Goal: Task Accomplishment & Management: Use online tool/utility

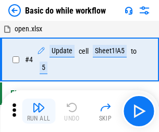
click at [39, 111] on img "button" at bounding box center [38, 107] width 13 height 13
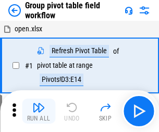
click at [39, 111] on img "button" at bounding box center [38, 107] width 13 height 13
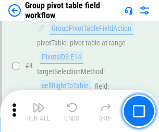
scroll to position [538, 0]
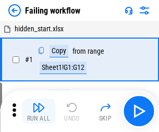
click at [39, 111] on img "button" at bounding box center [38, 107] width 13 height 13
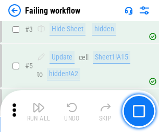
scroll to position [221, 0]
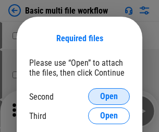
click at [109, 96] on span "Open" at bounding box center [109, 96] width 18 height 8
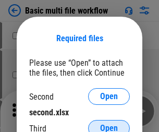
click at [109, 124] on span "Open" at bounding box center [109, 128] width 18 height 8
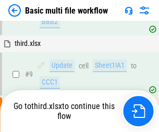
scroll to position [288, 0]
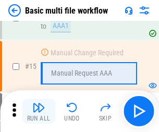
click at [39, 111] on img "button" at bounding box center [38, 107] width 13 height 13
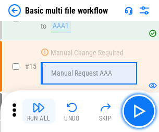
scroll to position [693, 0]
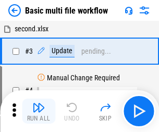
click at [39, 111] on img "button" at bounding box center [38, 107] width 13 height 13
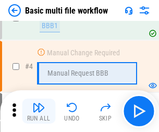
click at [39, 111] on img "button" at bounding box center [38, 107] width 13 height 13
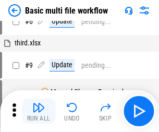
click at [39, 111] on img "button" at bounding box center [38, 107] width 13 height 13
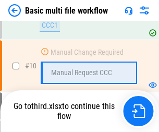
scroll to position [488, 0]
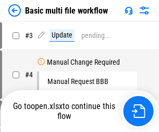
scroll to position [42, 0]
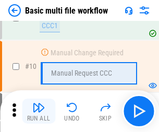
click at [39, 111] on img "button" at bounding box center [38, 107] width 13 height 13
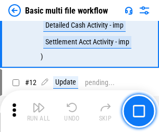
click at [39, 111] on img "button" at bounding box center [38, 107] width 13 height 13
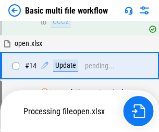
scroll to position [545, 0]
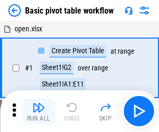
click at [39, 111] on img "button" at bounding box center [38, 107] width 13 height 13
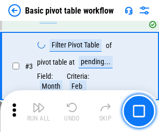
scroll to position [250, 0]
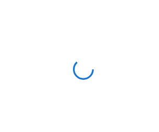
scroll to position [4, 0]
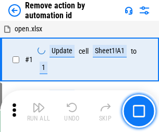
scroll to position [39, 0]
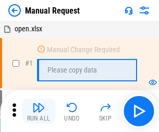
click at [39, 111] on img "button" at bounding box center [38, 107] width 13 height 13
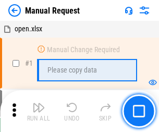
scroll to position [35, 0]
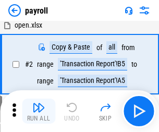
click at [39, 111] on img "button" at bounding box center [38, 107] width 13 height 13
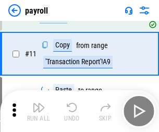
scroll to position [76, 0]
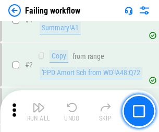
scroll to position [168, 0]
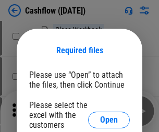
scroll to position [114, 0]
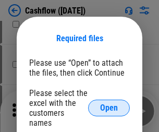
click at [109, 104] on span "Open" at bounding box center [109, 108] width 18 height 8
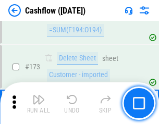
scroll to position [1103, 0]
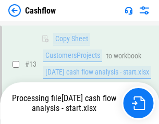
scroll to position [156, 0]
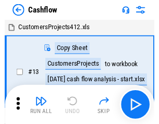
scroll to position [12, 0]
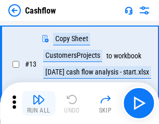
click at [39, 103] on img "button" at bounding box center [38, 99] width 13 height 13
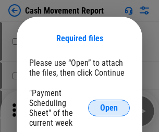
click at [109, 108] on span "Open" at bounding box center [109, 108] width 18 height 8
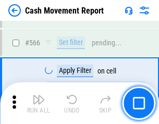
scroll to position [4775, 0]
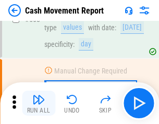
click at [39, 103] on img "button" at bounding box center [38, 99] width 13 height 13
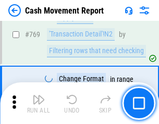
scroll to position [5790, 0]
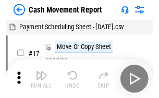
scroll to position [19, 0]
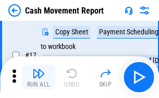
click at [39, 77] on img "button" at bounding box center [38, 73] width 13 height 13
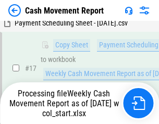
scroll to position [217, 0]
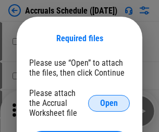
click at [109, 103] on span "Open" at bounding box center [109, 103] width 18 height 8
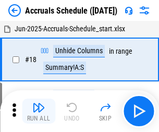
click at [39, 111] on img "button" at bounding box center [38, 107] width 13 height 13
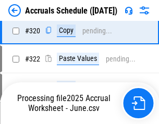
scroll to position [1938, 0]
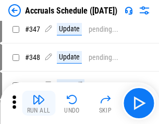
click at [39, 103] on img "button" at bounding box center [38, 99] width 13 height 13
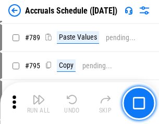
scroll to position [4377, 0]
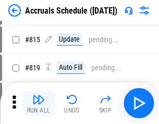
click at [39, 103] on img "button" at bounding box center [38, 99] width 13 height 13
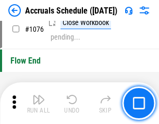
scroll to position [6241, 0]
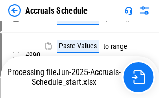
scroll to position [5920, 0]
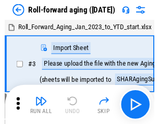
scroll to position [2, 0]
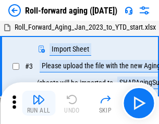
click at [39, 103] on img "button" at bounding box center [38, 99] width 13 height 13
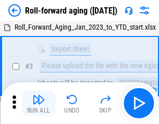
click at [39, 103] on img "button" at bounding box center [38, 99] width 13 height 13
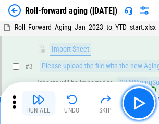
scroll to position [67, 0]
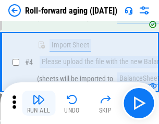
click at [39, 103] on img "button" at bounding box center [38, 99] width 13 height 13
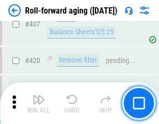
scroll to position [3613, 0]
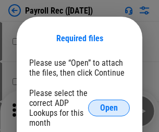
click at [109, 108] on span "Open" at bounding box center [109, 108] width 18 height 8
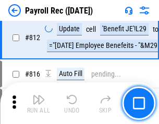
scroll to position [6620, 0]
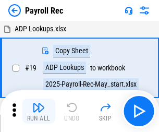
click at [39, 111] on img "button" at bounding box center [38, 107] width 13 height 13
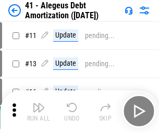
click at [39, 111] on img "button" at bounding box center [38, 107] width 13 height 13
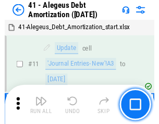
scroll to position [129, 0]
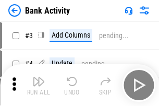
click at [39, 85] on img "button" at bounding box center [38, 81] width 13 height 13
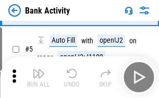
scroll to position [55, 0]
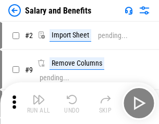
click at [39, 103] on img "button" at bounding box center [38, 99] width 13 height 13
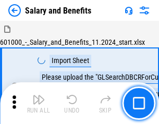
scroll to position [14, 0]
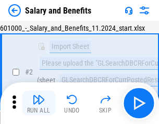
click at [39, 103] on img "button" at bounding box center [38, 99] width 13 height 13
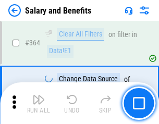
scroll to position [4907, 0]
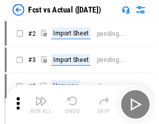
scroll to position [14, 0]
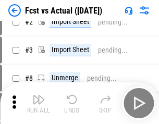
click at [39, 103] on img "button" at bounding box center [38, 99] width 13 height 13
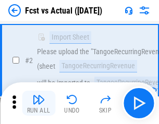
click at [39, 103] on img "button" at bounding box center [38, 99] width 13 height 13
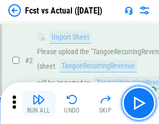
scroll to position [97, 0]
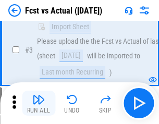
click at [39, 103] on img "button" at bounding box center [38, 99] width 13 height 13
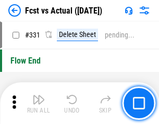
scroll to position [4988, 0]
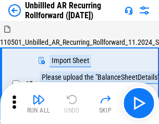
scroll to position [22, 0]
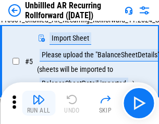
click at [39, 103] on img "button" at bounding box center [38, 99] width 13 height 13
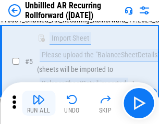
click at [39, 103] on img "button" at bounding box center [38, 99] width 13 height 13
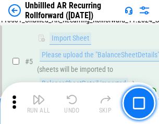
scroll to position [98, 0]
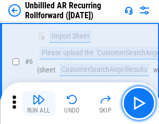
click at [39, 103] on img "button" at bounding box center [38, 99] width 13 height 13
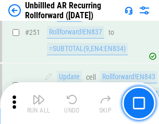
scroll to position [3539, 0]
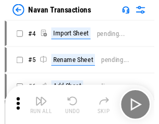
scroll to position [17, 0]
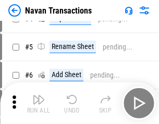
click at [39, 103] on img "button" at bounding box center [38, 99] width 13 height 13
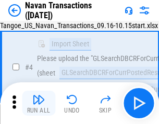
click at [39, 103] on img "button" at bounding box center [38, 99] width 13 height 13
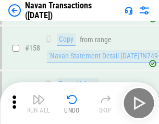
scroll to position [3378, 0]
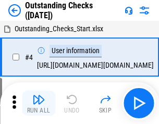
click at [39, 103] on img "button" at bounding box center [38, 99] width 13 height 13
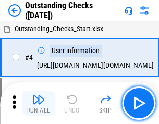
scroll to position [44, 0]
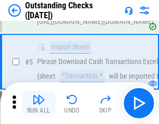
click at [39, 103] on img "button" at bounding box center [38, 99] width 13 height 13
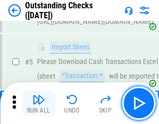
scroll to position [109, 0]
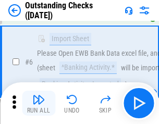
click at [39, 103] on img "button" at bounding box center [38, 99] width 13 height 13
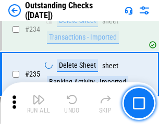
scroll to position [3164, 0]
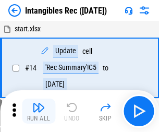
click at [39, 111] on img "button" at bounding box center [38, 107] width 13 height 13
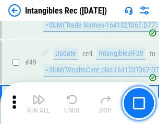
scroll to position [406, 0]
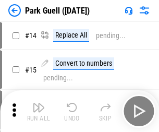
click at [39, 103] on img "button" at bounding box center [38, 107] width 13 height 13
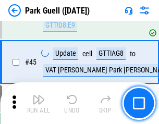
scroll to position [1303, 0]
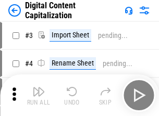
click at [39, 88] on img "button" at bounding box center [38, 91] width 13 height 13
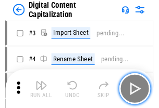
scroll to position [30, 0]
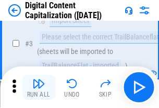
click at [39, 88] on img "button" at bounding box center [38, 84] width 13 height 13
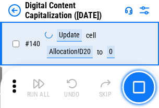
scroll to position [1105, 0]
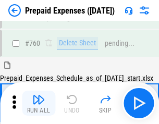
click at [39, 103] on img "button" at bounding box center [38, 99] width 13 height 13
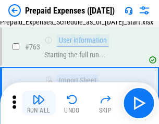
click at [39, 103] on img "button" at bounding box center [38, 99] width 13 height 13
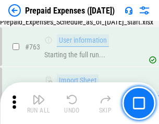
scroll to position [2949, 0]
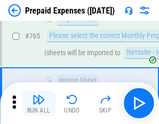
click at [39, 103] on img "button" at bounding box center [38, 99] width 13 height 13
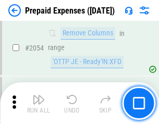
scroll to position [10891, 0]
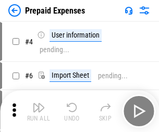
click at [39, 111] on img "button" at bounding box center [38, 107] width 13 height 13
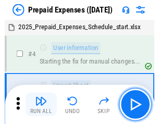
scroll to position [46, 0]
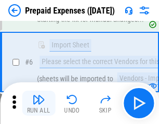
click at [39, 103] on img "button" at bounding box center [38, 99] width 13 height 13
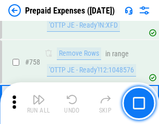
scroll to position [3713, 0]
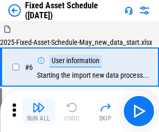
click at [39, 111] on img "button" at bounding box center [38, 107] width 13 height 13
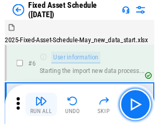
scroll to position [56, 0]
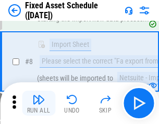
click at [39, 103] on img "button" at bounding box center [38, 99] width 13 height 13
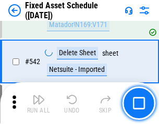
scroll to position [3715, 0]
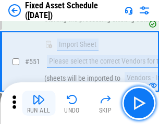
click at [39, 103] on img "button" at bounding box center [38, 99] width 13 height 13
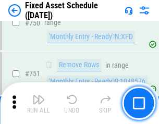
scroll to position [5080, 0]
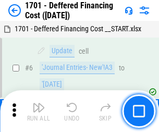
scroll to position [125, 0]
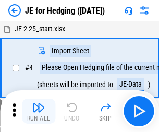
click at [39, 103] on img "button" at bounding box center [38, 107] width 13 height 13
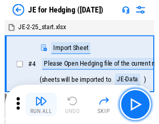
scroll to position [2, 0]
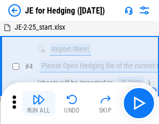
click at [39, 103] on img "button" at bounding box center [38, 99] width 13 height 13
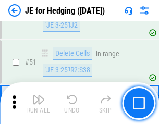
scroll to position [675, 0]
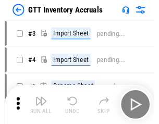
scroll to position [2, 0]
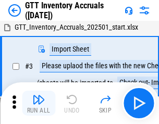
click at [39, 103] on img "button" at bounding box center [38, 99] width 13 height 13
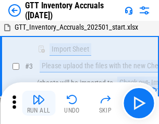
click at [39, 103] on img "button" at bounding box center [38, 99] width 13 height 13
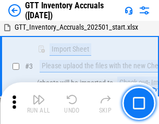
scroll to position [67, 0]
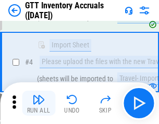
click at [39, 103] on img "button" at bounding box center [38, 99] width 13 height 13
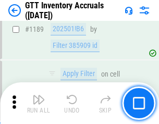
scroll to position [8508, 0]
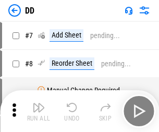
click at [39, 111] on img "button" at bounding box center [38, 107] width 13 height 13
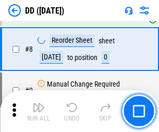
scroll to position [101, 0]
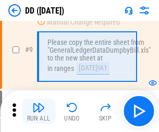
click at [39, 111] on img "button" at bounding box center [38, 107] width 13 height 13
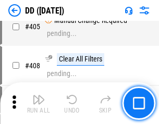
scroll to position [4662, 0]
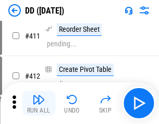
click at [39, 103] on img "button" at bounding box center [38, 99] width 13 height 13
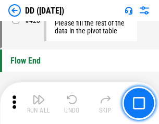
scroll to position [4987, 0]
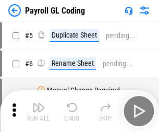
click at [39, 111] on img "button" at bounding box center [38, 107] width 13 height 13
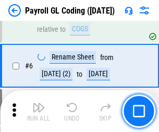
scroll to position [125, 0]
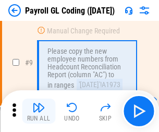
click at [39, 111] on img "button" at bounding box center [38, 107] width 13 height 13
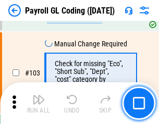
scroll to position [2445, 0]
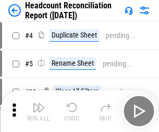
click at [39, 111] on img "button" at bounding box center [38, 107] width 13 height 13
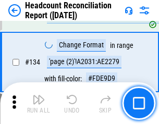
scroll to position [1252, 0]
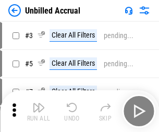
click at [39, 111] on img "button" at bounding box center [38, 107] width 13 height 13
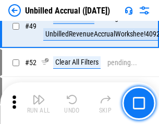
scroll to position [945, 0]
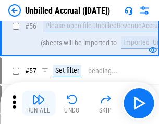
click at [39, 103] on img "button" at bounding box center [38, 99] width 13 height 13
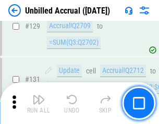
scroll to position [3104, 0]
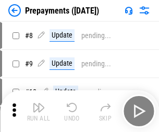
click at [39, 111] on img "button" at bounding box center [38, 107] width 13 height 13
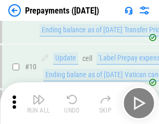
scroll to position [65, 0]
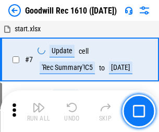
scroll to position [178, 0]
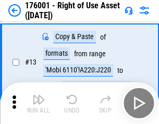
scroll to position [67, 0]
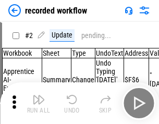
click at [39, 103] on img "button" at bounding box center [38, 99] width 13 height 13
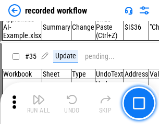
scroll to position [3257, 0]
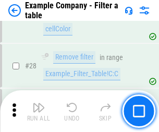
scroll to position [953, 0]
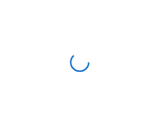
scroll to position [16, 0]
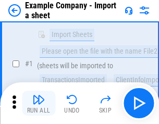
click at [39, 103] on img "button" at bounding box center [38, 99] width 13 height 13
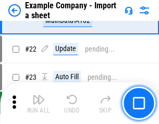
scroll to position [230, 0]
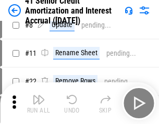
click at [39, 103] on img "button" at bounding box center [38, 99] width 13 height 13
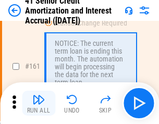
click at [39, 103] on img "button" at bounding box center [38, 99] width 13 height 13
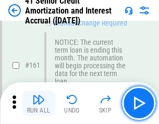
scroll to position [1114, 0]
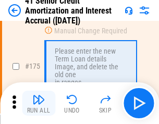
click at [39, 103] on img "button" at bounding box center [38, 99] width 13 height 13
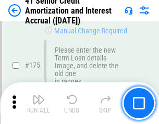
scroll to position [1220, 0]
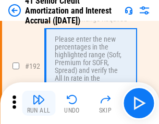
click at [39, 103] on img "button" at bounding box center [38, 99] width 13 height 13
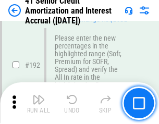
scroll to position [1330, 0]
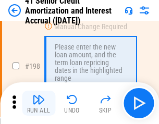
click at [39, 103] on img "button" at bounding box center [38, 99] width 13 height 13
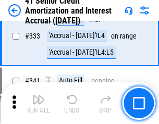
scroll to position [2662, 0]
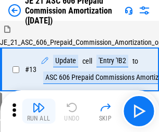
click at [39, 103] on img "button" at bounding box center [38, 107] width 13 height 13
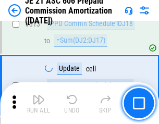
scroll to position [1945, 0]
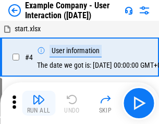
click at [39, 103] on img "button" at bounding box center [38, 99] width 13 height 13
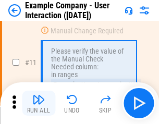
click at [39, 103] on img "button" at bounding box center [38, 99] width 13 height 13
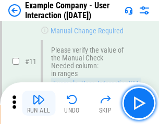
scroll to position [226, 0]
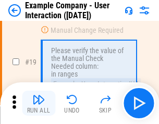
click at [39, 103] on img "button" at bounding box center [38, 99] width 13 height 13
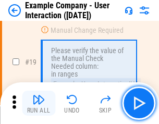
click at [39, 103] on img "button" at bounding box center [38, 99] width 13 height 13
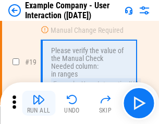
click at [39, 103] on img "button" at bounding box center [38, 99] width 13 height 13
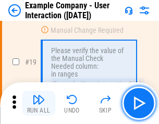
click at [39, 103] on img "button" at bounding box center [38, 99] width 13 height 13
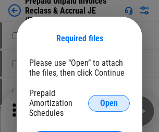
click at [109, 103] on span "Open" at bounding box center [109, 103] width 18 height 8
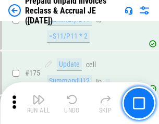
scroll to position [1407, 0]
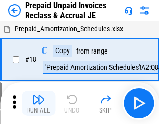
click at [39, 103] on img "button" at bounding box center [38, 99] width 13 height 13
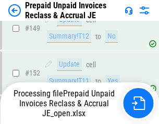
scroll to position [1354, 0]
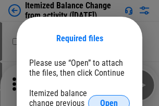
click at [109, 99] on span "Open" at bounding box center [109, 103] width 18 height 8
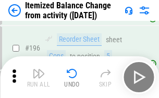
scroll to position [2005, 0]
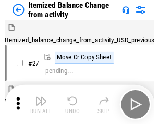
scroll to position [16, 0]
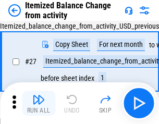
click at [39, 103] on img "button" at bounding box center [38, 99] width 13 height 13
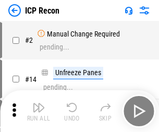
scroll to position [5, 0]
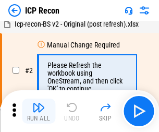
click at [39, 111] on img "button" at bounding box center [38, 107] width 13 height 13
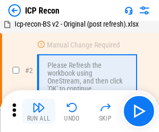
click at [39, 111] on img "button" at bounding box center [38, 107] width 13 height 13
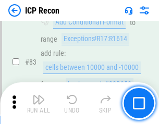
scroll to position [1021, 0]
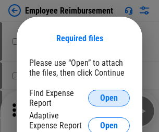
click at [109, 98] on span "Open" at bounding box center [109, 98] width 18 height 8
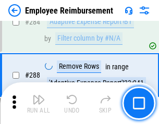
scroll to position [2832, 0]
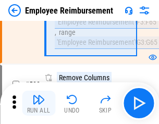
click at [39, 103] on img "button" at bounding box center [38, 99] width 13 height 13
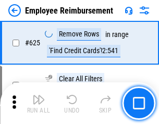
scroll to position [6238, 0]
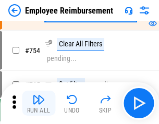
click at [39, 103] on img "button" at bounding box center [38, 99] width 13 height 13
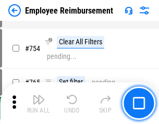
scroll to position [7310, 0]
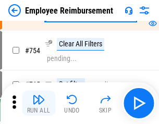
click at [39, 103] on img "button" at bounding box center [38, 99] width 13 height 13
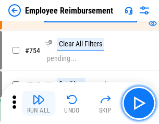
click at [39, 103] on img "button" at bounding box center [38, 99] width 13 height 13
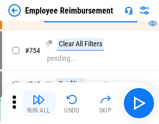
click at [39, 103] on img "button" at bounding box center [38, 99] width 13 height 13
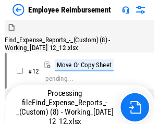
scroll to position [35, 0]
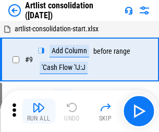
click at [39, 111] on img "button" at bounding box center [38, 107] width 13 height 13
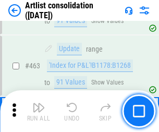
scroll to position [4562, 0]
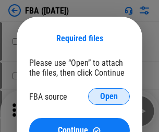
click at [109, 96] on span "Open" at bounding box center [109, 96] width 18 height 8
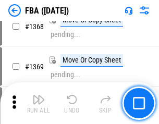
scroll to position [11190, 0]
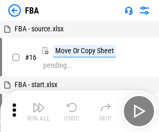
scroll to position [10, 0]
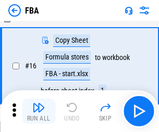
click at [39, 111] on img "button" at bounding box center [38, 107] width 13 height 13
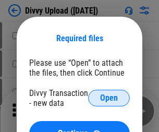
click at [109, 98] on span "Open" at bounding box center [109, 98] width 18 height 8
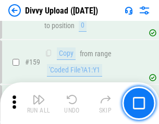
scroll to position [1079, 0]
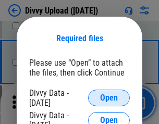
click at [109, 98] on span "Open" at bounding box center [109, 98] width 18 height 8
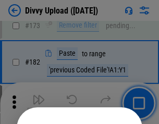
scroll to position [1170, 0]
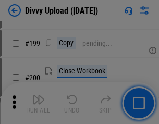
scroll to position [1515, 0]
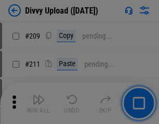
scroll to position [1770, 0]
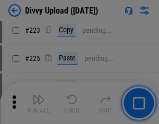
scroll to position [2079, 0]
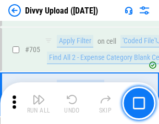
scroll to position [7128, 0]
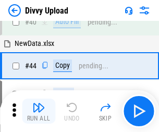
click at [39, 111] on img "button" at bounding box center [38, 107] width 13 height 13
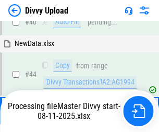
scroll to position [115, 0]
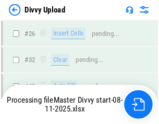
scroll to position [1079, 0]
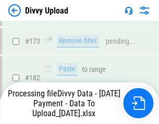
scroll to position [1174, 0]
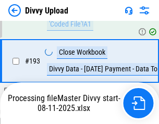
scroll to position [1456, 0]
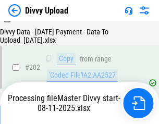
scroll to position [1686, 0]
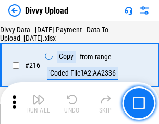
scroll to position [2145, 0]
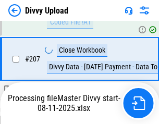
scroll to position [1916, 0]
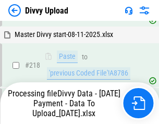
scroll to position [2315, 0]
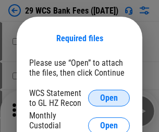
click at [109, 98] on span "Open" at bounding box center [109, 98] width 18 height 8
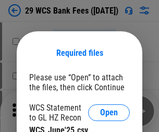
scroll to position [15, 0]
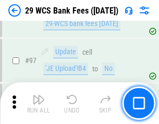
scroll to position [1015, 0]
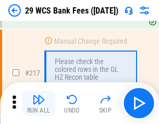
click at [39, 103] on img "button" at bounding box center [38, 99] width 13 height 13
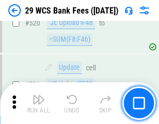
scroll to position [5377, 0]
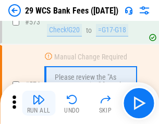
click at [39, 103] on img "button" at bounding box center [38, 99] width 13 height 13
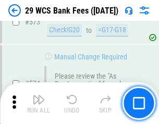
scroll to position [5770, 0]
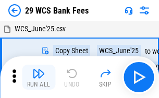
click at [39, 77] on img "button" at bounding box center [38, 73] width 13 height 13
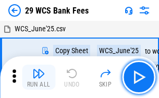
scroll to position [19, 0]
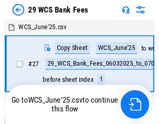
scroll to position [2, 0]
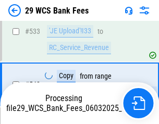
scroll to position [5698, 0]
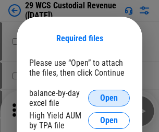
click at [109, 98] on span "Open" at bounding box center [109, 98] width 18 height 8
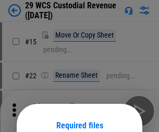
scroll to position [87, 0]
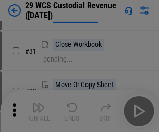
scroll to position [224, 0]
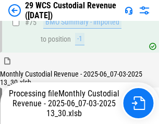
scroll to position [1088, 0]
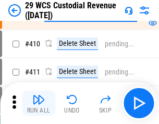
click at [39, 103] on img "button" at bounding box center [38, 99] width 13 height 13
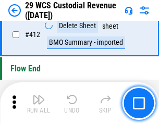
scroll to position [4976, 0]
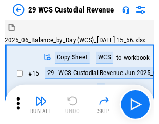
scroll to position [25, 0]
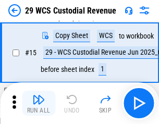
click at [39, 103] on img "button" at bounding box center [38, 99] width 13 height 13
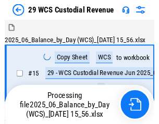
scroll to position [25, 0]
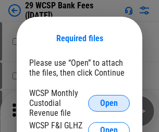
click at [109, 103] on span "Open" at bounding box center [109, 103] width 18 height 8
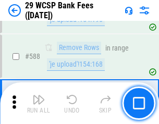
scroll to position [4101, 0]
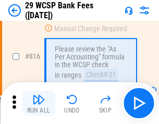
click at [39, 103] on img "button" at bounding box center [38, 99] width 13 height 13
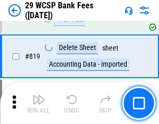
scroll to position [6366, 0]
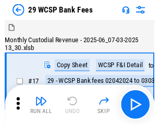
scroll to position [25, 0]
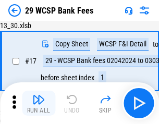
click at [39, 103] on img "button" at bounding box center [38, 99] width 13 height 13
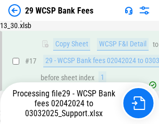
scroll to position [183, 0]
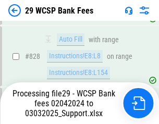
scroll to position [6599, 0]
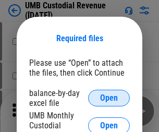
click at [109, 98] on span "Open" at bounding box center [109, 98] width 18 height 8
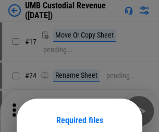
scroll to position [82, 0]
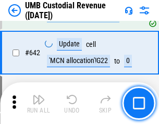
scroll to position [5396, 0]
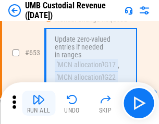
click at [39, 103] on img "button" at bounding box center [38, 99] width 13 height 13
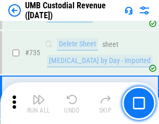
scroll to position [6371, 0]
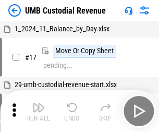
scroll to position [8, 0]
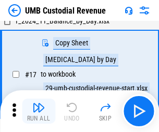
click at [39, 111] on img "button" at bounding box center [38, 107] width 13 height 13
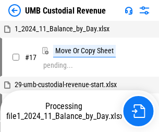
scroll to position [8, 0]
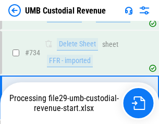
scroll to position [6303, 0]
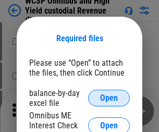
click at [109, 98] on span "Open" at bounding box center [109, 98] width 18 height 8
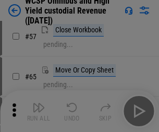
scroll to position [454, 0]
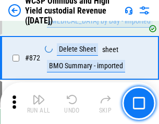
scroll to position [8818, 0]
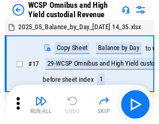
scroll to position [6, 0]
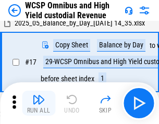
click at [39, 103] on img "button" at bounding box center [38, 99] width 13 height 13
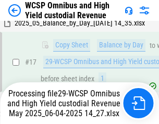
scroll to position [217, 0]
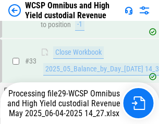
scroll to position [516, 0]
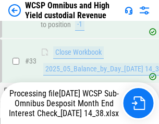
scroll to position [463, 0]
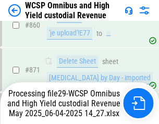
scroll to position [8794, 0]
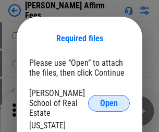
click at [109, 99] on span "Open" at bounding box center [109, 103] width 18 height 8
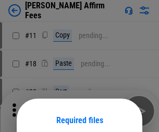
scroll to position [82, 0]
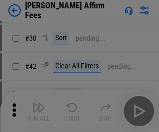
scroll to position [212, 0]
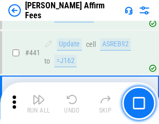
scroll to position [2397, 0]
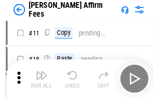
scroll to position [10, 0]
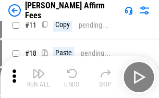
click at [39, 77] on img "button" at bounding box center [38, 73] width 13 height 13
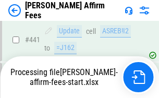
scroll to position [2733, 0]
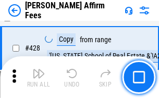
scroll to position [2083, 0]
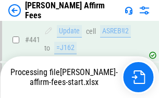
scroll to position [2733, 0]
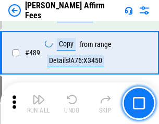
scroll to position [2720, 0]
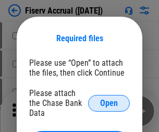
click at [109, 99] on span "Open" at bounding box center [109, 103] width 18 height 8
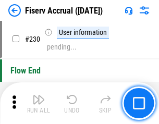
scroll to position [3302, 0]
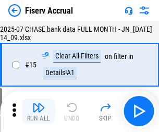
click at [39, 111] on img "button" at bounding box center [38, 107] width 13 height 13
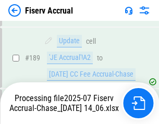
scroll to position [2678, 0]
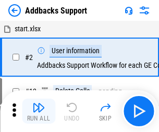
click at [39, 103] on img "button" at bounding box center [38, 107] width 13 height 13
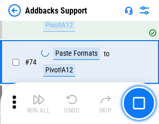
scroll to position [759, 0]
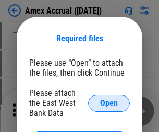
click at [109, 103] on span "Open" at bounding box center [109, 103] width 18 height 8
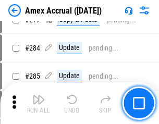
scroll to position [2712, 0]
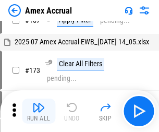
click at [39, 111] on img "button" at bounding box center [38, 107] width 13 height 13
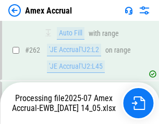
scroll to position [2841, 0]
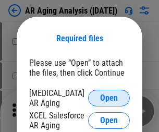
click at [109, 96] on span "Open" at bounding box center [109, 98] width 18 height 8
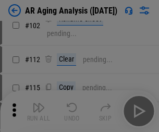
scroll to position [143, 0]
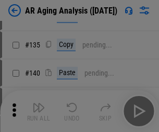
scroll to position [314, 0]
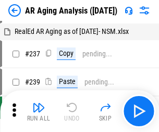
scroll to position [10, 0]
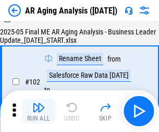
click at [39, 111] on img "button" at bounding box center [38, 107] width 13 height 13
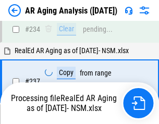
scroll to position [1615, 0]
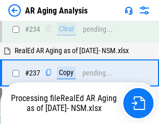
scroll to position [1603, 0]
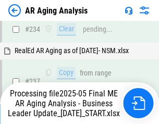
scroll to position [1603, 0]
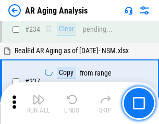
scroll to position [1603, 0]
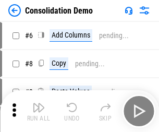
click at [39, 111] on img "button" at bounding box center [38, 107] width 13 height 13
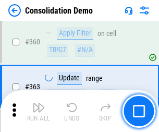
scroll to position [3492, 0]
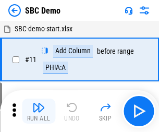
click at [39, 111] on img "button" at bounding box center [38, 107] width 13 height 13
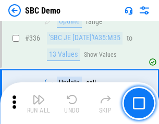
scroll to position [2741, 0]
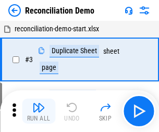
click at [39, 111] on img "button" at bounding box center [38, 107] width 13 height 13
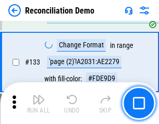
scroll to position [1237, 0]
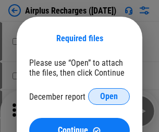
click at [109, 96] on span "Open" at bounding box center [109, 96] width 18 height 8
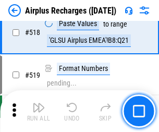
scroll to position [4484, 0]
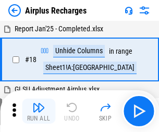
click at [39, 111] on img "button" at bounding box center [38, 107] width 13 height 13
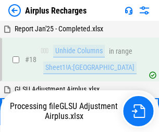
scroll to position [46, 0]
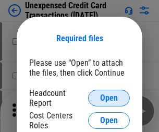
click at [109, 98] on span "Open" at bounding box center [109, 98] width 18 height 8
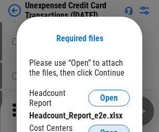
click at [109, 129] on span "Open" at bounding box center [109, 133] width 18 height 8
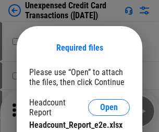
scroll to position [9, 0]
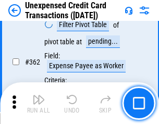
scroll to position [2679, 0]
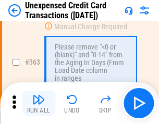
click at [39, 103] on img "button" at bounding box center [38, 99] width 13 height 13
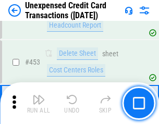
scroll to position [3554, 0]
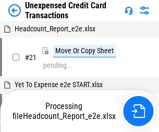
scroll to position [16, 0]
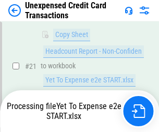
scroll to position [169, 0]
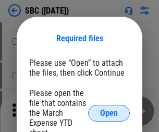
click at [109, 113] on span "Open" at bounding box center [109, 113] width 18 height 8
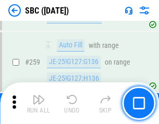
scroll to position [2036, 0]
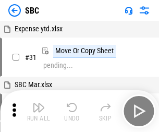
scroll to position [10, 0]
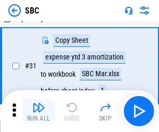
click at [39, 111] on img "button" at bounding box center [38, 107] width 13 height 13
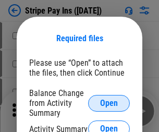
click at [109, 103] on span "Open" at bounding box center [109, 103] width 18 height 8
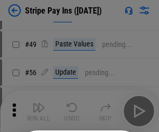
scroll to position [189, 0]
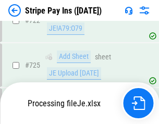
scroll to position [5487, 0]
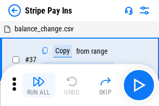
click at [39, 85] on img "button" at bounding box center [38, 81] width 13 height 13
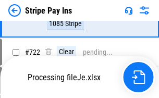
scroll to position [5464, 0]
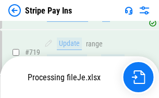
scroll to position [5464, 0]
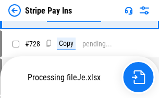
scroll to position [5464, 0]
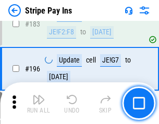
scroll to position [1410, 0]
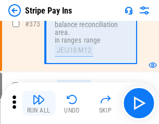
click at [39, 103] on img "button" at bounding box center [38, 99] width 13 height 13
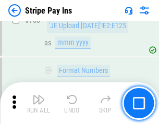
scroll to position [5451, 0]
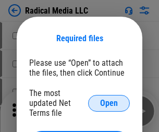
click at [109, 103] on span "Open" at bounding box center [109, 103] width 18 height 8
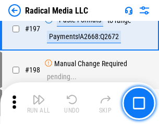
scroll to position [2410, 0]
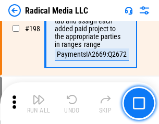
click at [39, 103] on img "button" at bounding box center [38, 99] width 13 height 13
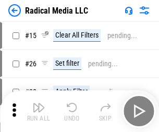
scroll to position [58, 0]
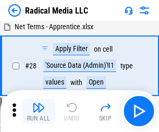
click at [39, 111] on img "button" at bounding box center [38, 107] width 13 height 13
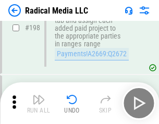
scroll to position [2612, 0]
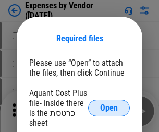
click at [109, 108] on span "Open" at bounding box center [109, 108] width 18 height 8
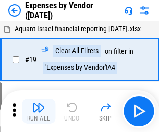
click at [39, 111] on img "button" at bounding box center [38, 107] width 13 height 13
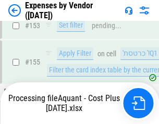
scroll to position [768, 0]
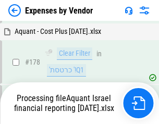
scroll to position [813, 0]
